Goal: Navigation & Orientation: Find specific page/section

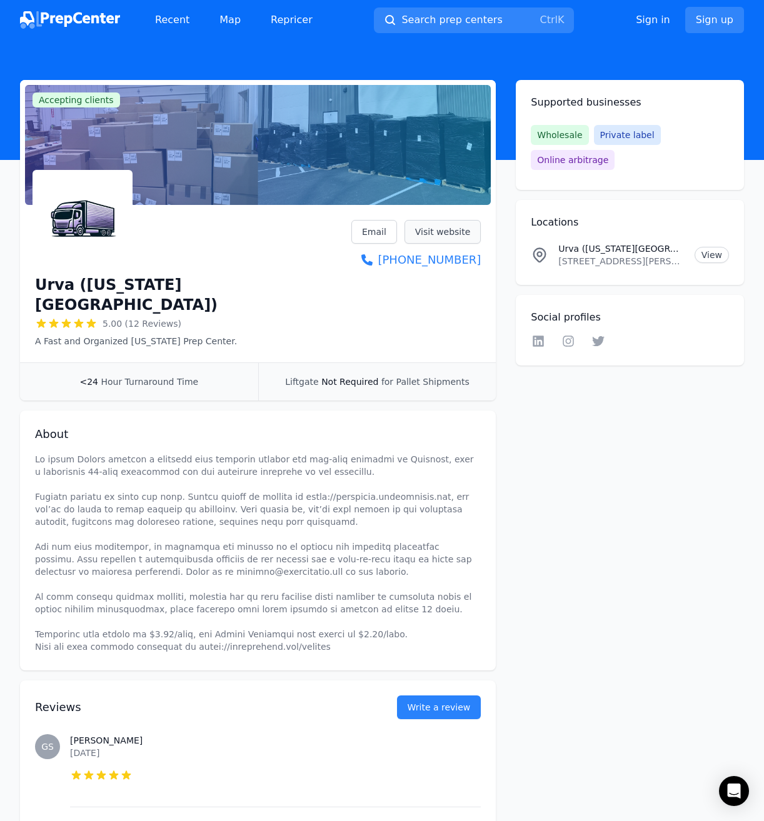
click at [442, 230] on link "Visit website" at bounding box center [442, 232] width 77 height 24
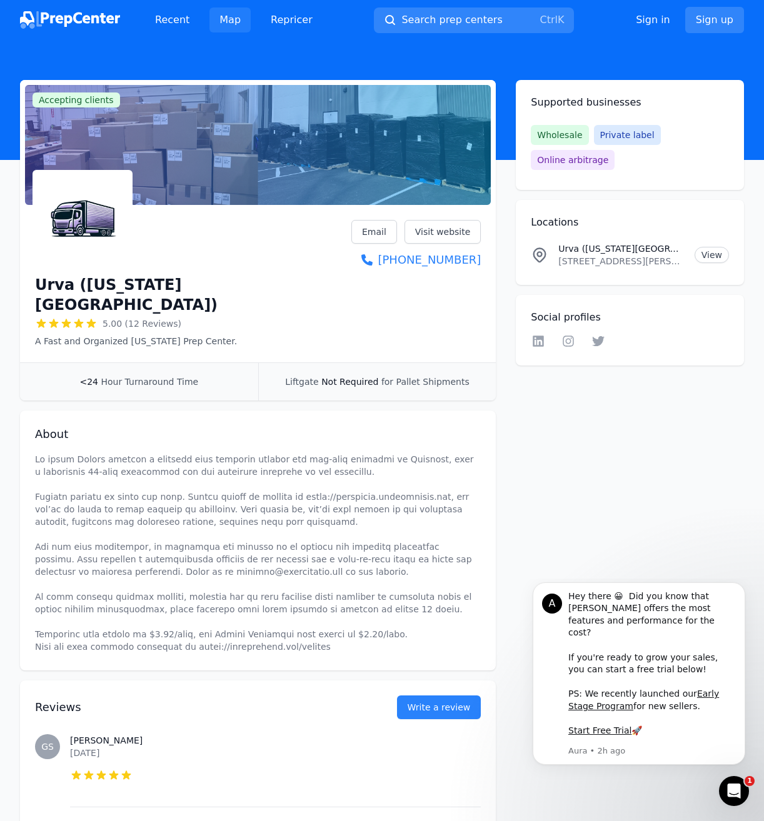
click at [220, 21] on link "Map" at bounding box center [229, 19] width 41 height 25
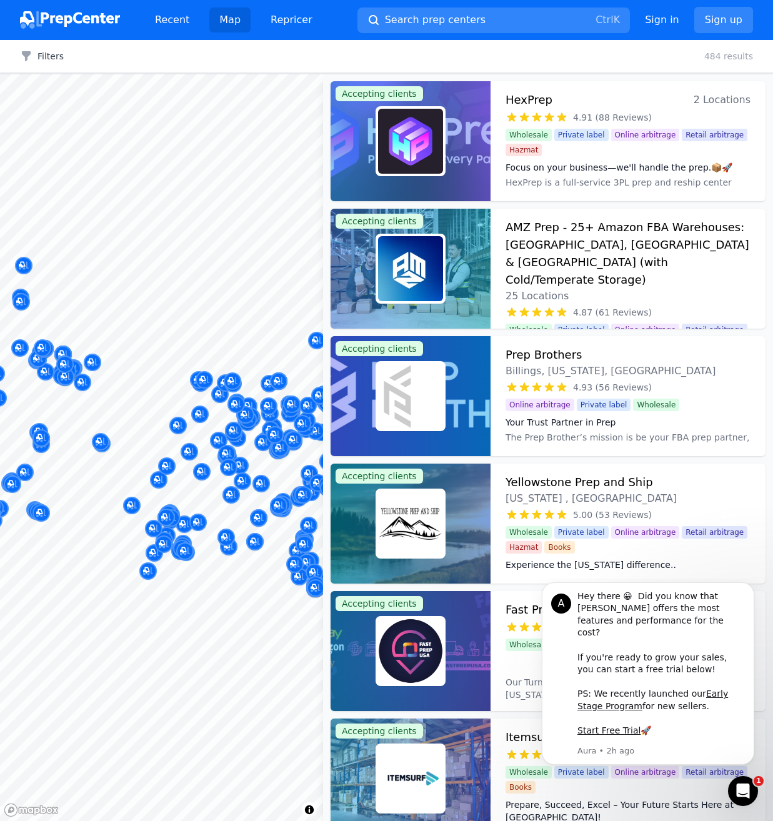
drag, startPoint x: 281, startPoint y: 471, endPoint x: 250, endPoint y: 465, distance: 31.9
click at [250, 465] on div at bounding box center [242, 467] width 240 height 10
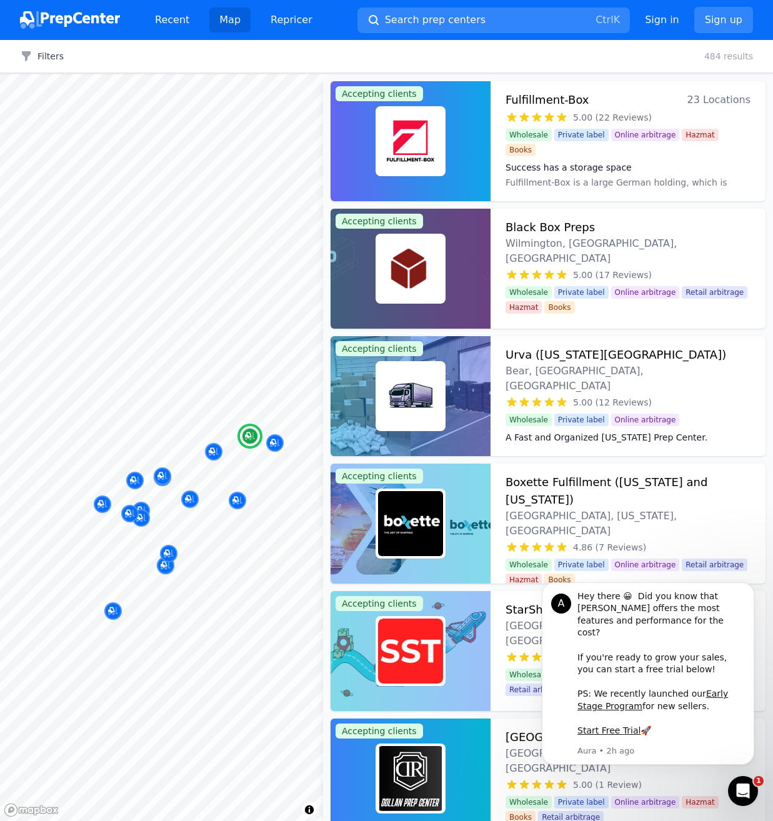
click at [556, 228] on h3 "Black Box Preps" at bounding box center [550, 227] width 89 height 17
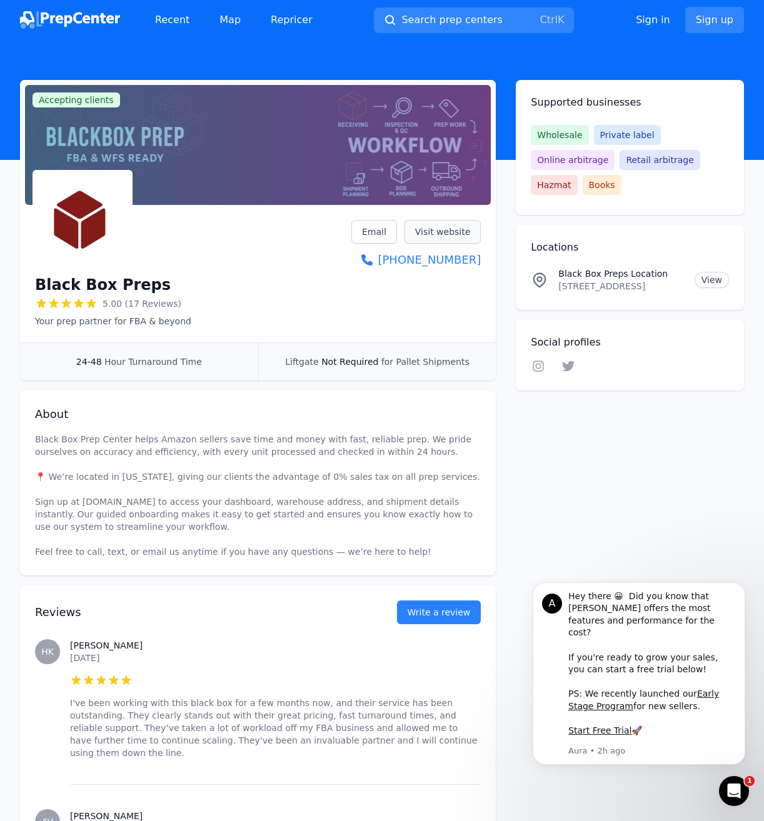
click at [452, 236] on link "Visit website" at bounding box center [442, 232] width 77 height 24
click at [459, 241] on link "Visit website" at bounding box center [442, 232] width 77 height 24
click at [429, 238] on link "Visit website" at bounding box center [442, 232] width 77 height 24
